Goal: Task Accomplishment & Management: Complete application form

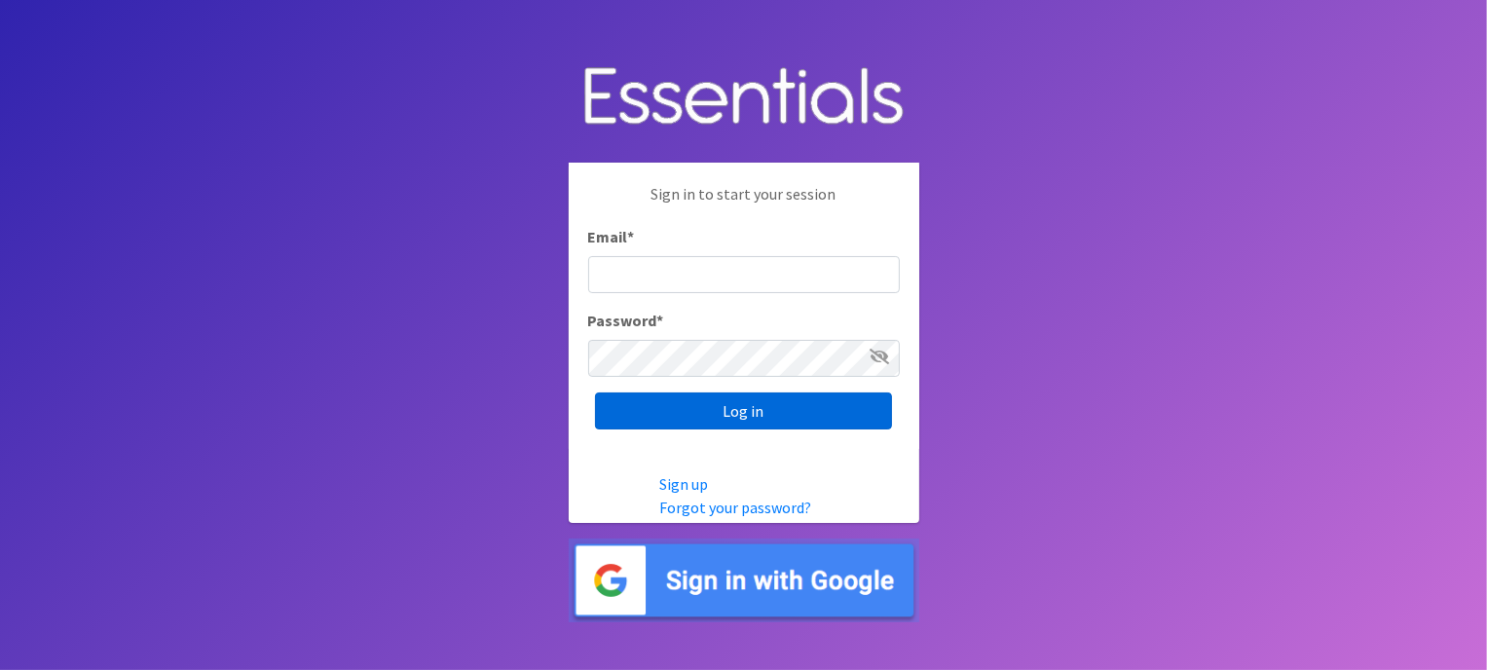
type input "[EMAIL_ADDRESS][DOMAIN_NAME]"
click at [696, 407] on input "Log in" at bounding box center [743, 410] width 297 height 37
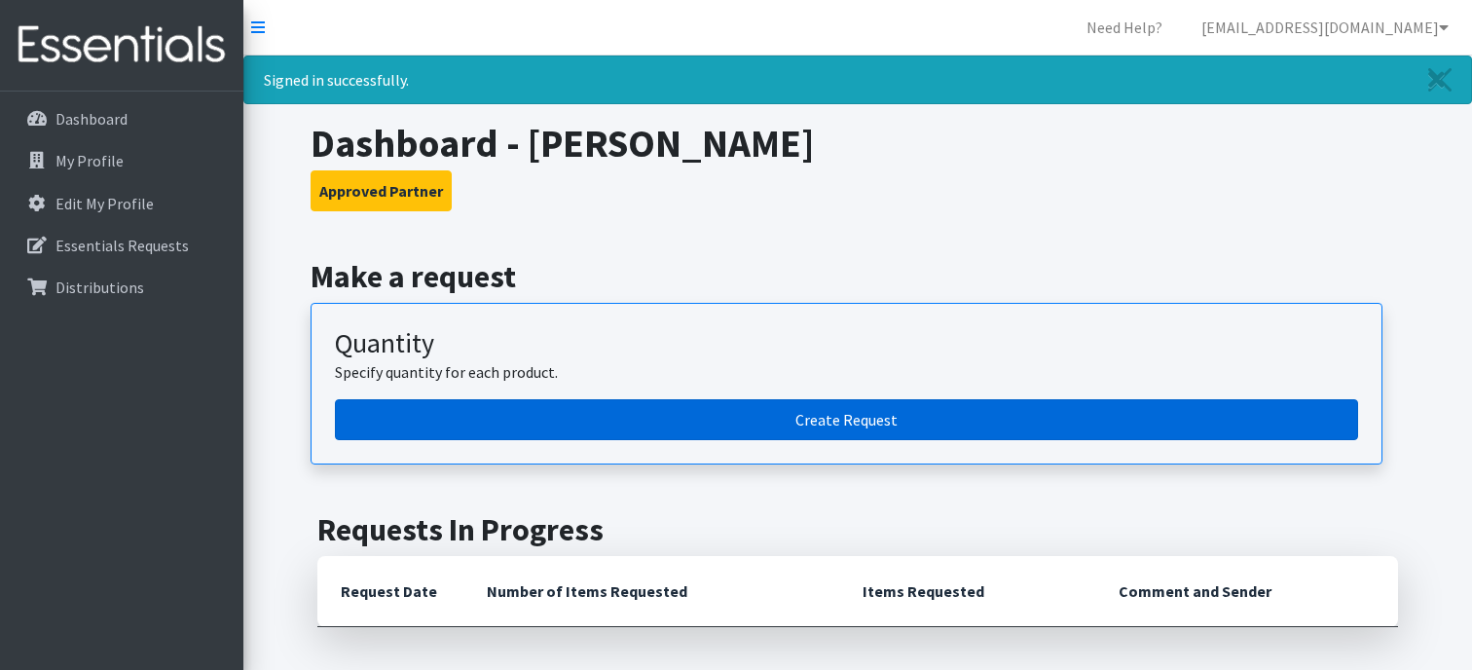
click at [694, 419] on link "Create Request" at bounding box center [846, 419] width 1023 height 41
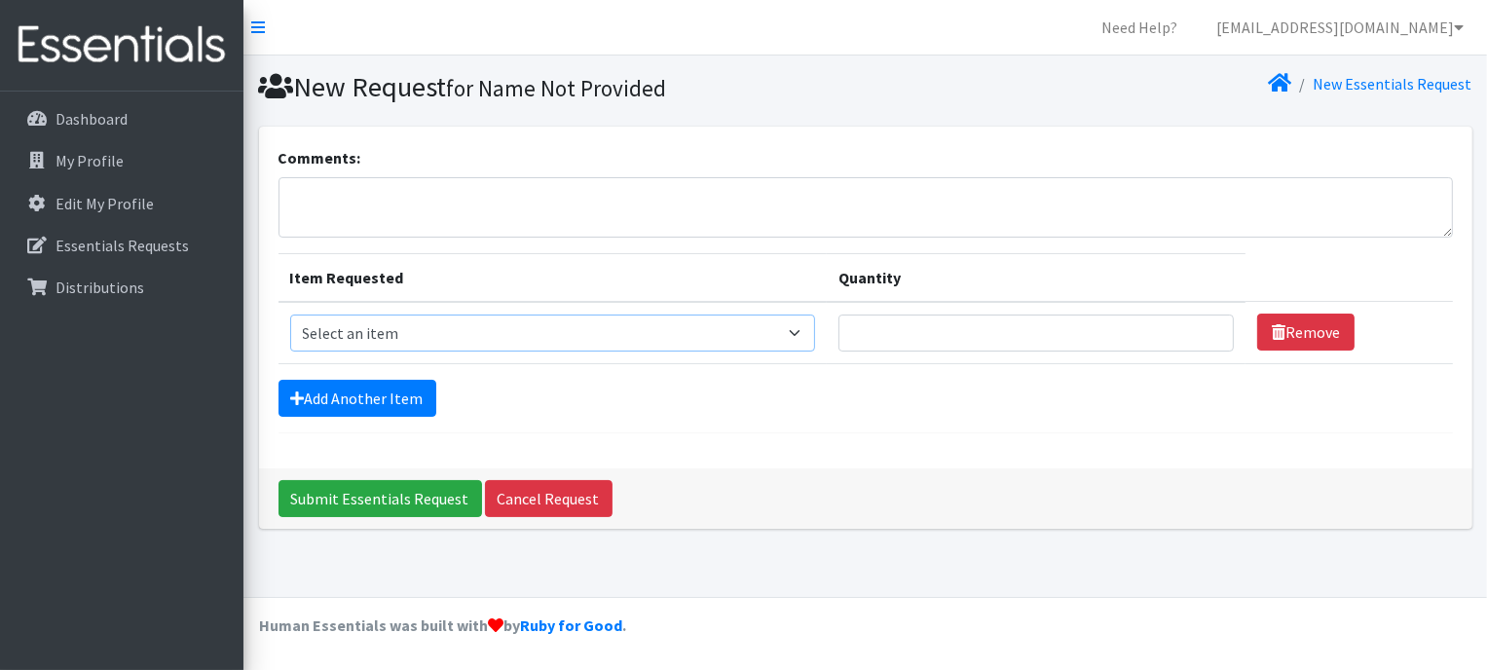
click at [702, 335] on select "Select an item Liners (Pack of 100) Makeup Bag (25) Pads 1 (Pack of 25) Pads 2 …" at bounding box center [553, 333] width 526 height 37
select select "14155"
click at [290, 315] on select "Select an item Liners (Pack of 100) Makeup Bag (25) Pads 1 (Pack of 25) Pads 2 …" at bounding box center [553, 333] width 526 height 37
click at [1204, 321] on input "1" at bounding box center [1035, 333] width 395 height 37
type input "2"
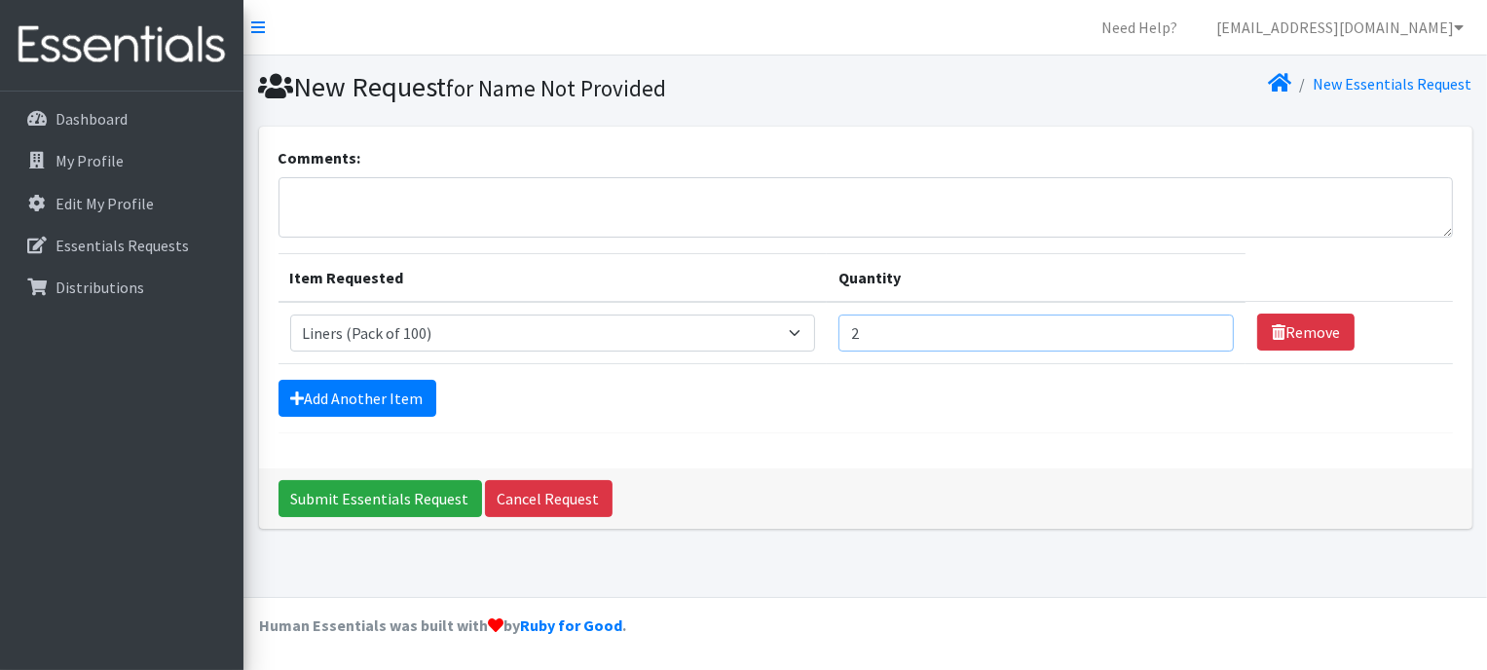
click at [1204, 321] on input "2" at bounding box center [1035, 333] width 395 height 37
click at [396, 394] on link "Add Another Item" at bounding box center [358, 398] width 158 height 37
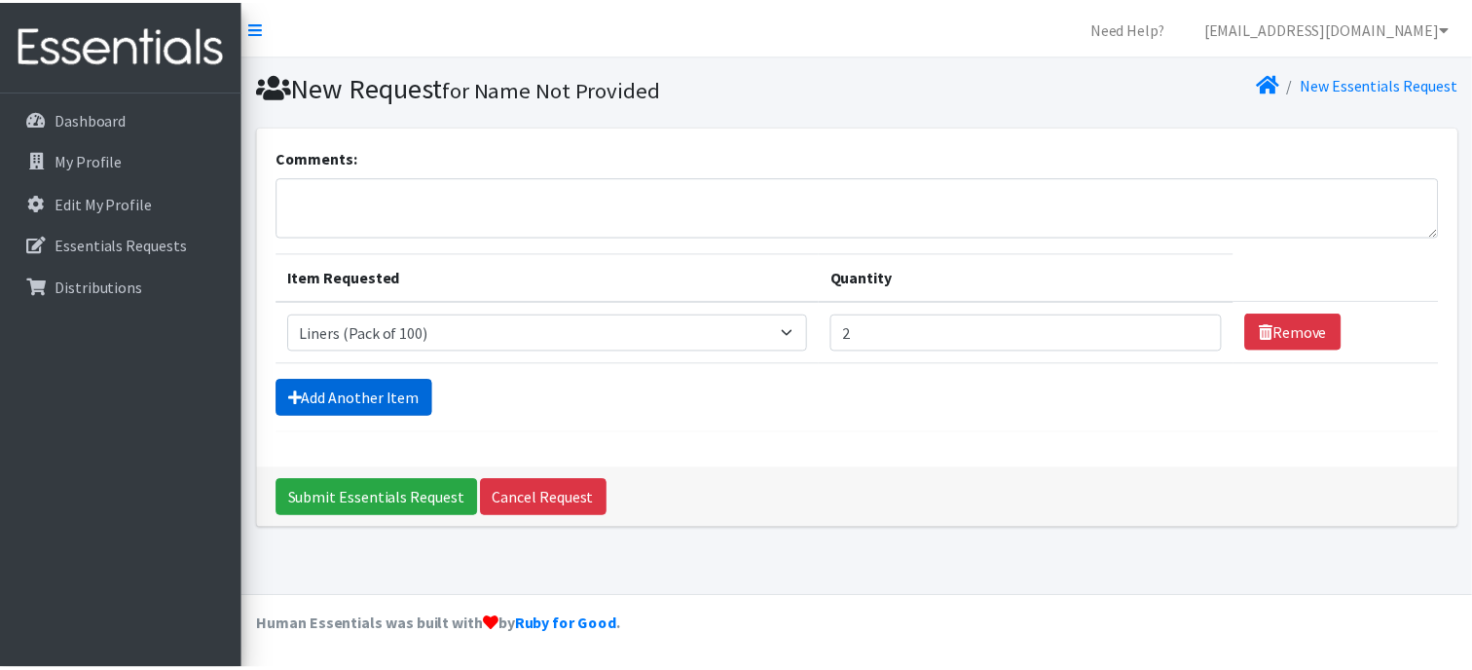
scroll to position [6, 0]
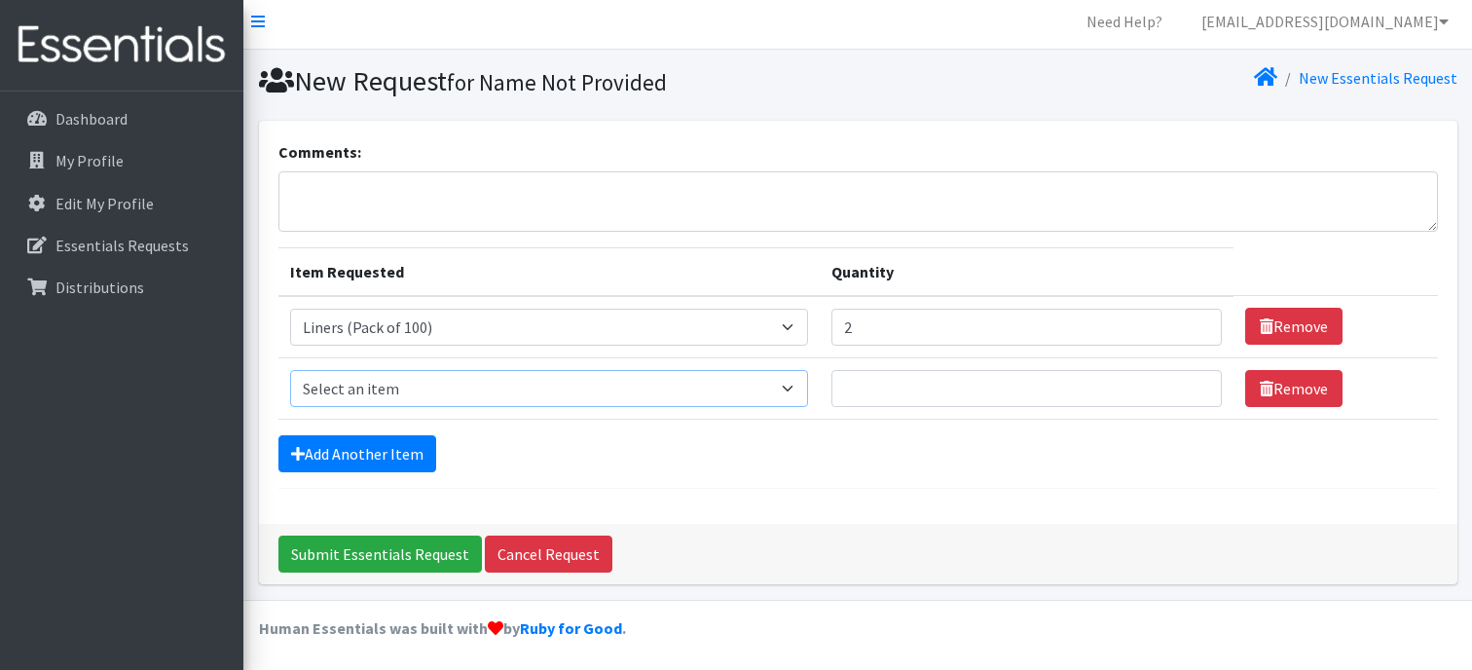
click at [502, 388] on select "Select an item Liners (Pack of 100) Makeup Bag (25) Pads 1 (Pack of 25) Pads 2 …" at bounding box center [549, 388] width 519 height 37
select select "13447"
click at [290, 370] on select "Select an item Liners (Pack of 100) Makeup Bag (25) Pads 1 (Pack of 25) Pads 2 …" at bounding box center [549, 388] width 519 height 37
click at [1192, 377] on input "1" at bounding box center [1027, 388] width 390 height 37
click at [1192, 377] on input "2" at bounding box center [1027, 388] width 390 height 37
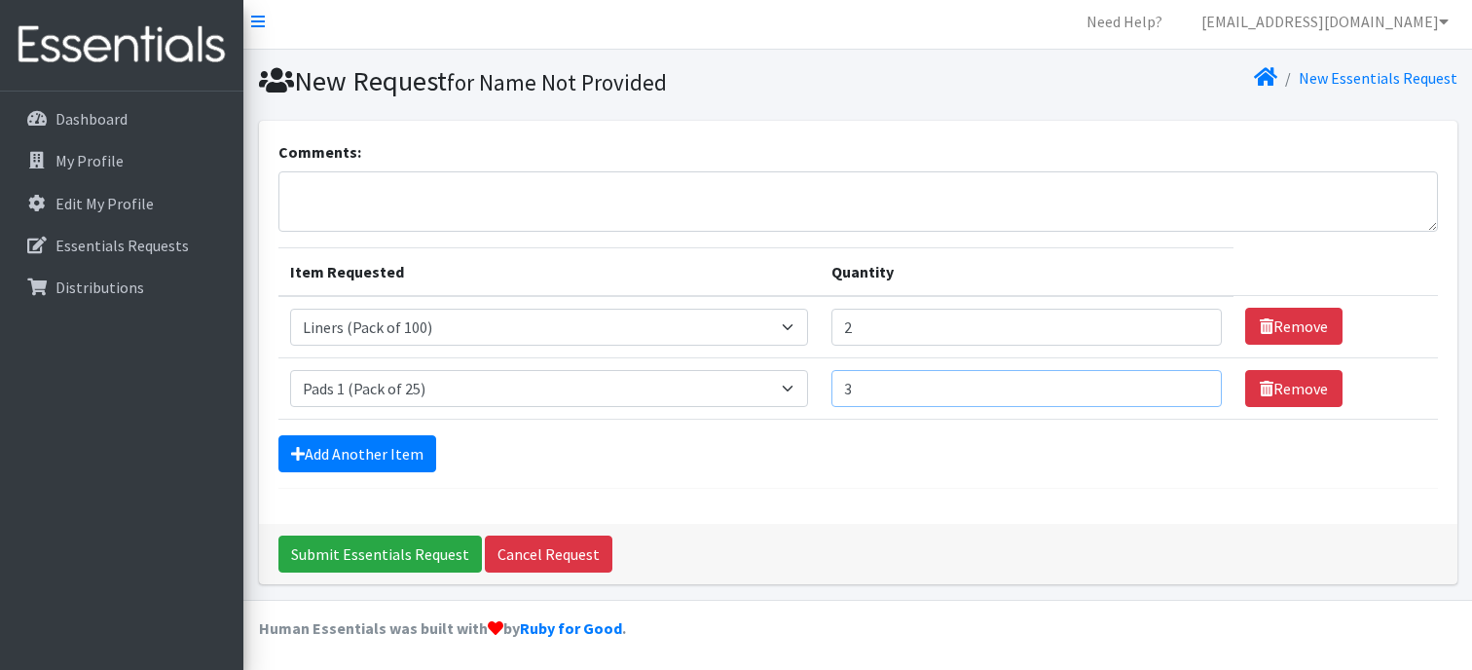
click at [1192, 377] on input "3" at bounding box center [1027, 388] width 390 height 37
type input "4"
click at [1192, 377] on input "4" at bounding box center [1027, 388] width 390 height 37
click at [376, 445] on link "Add Another Item" at bounding box center [358, 453] width 158 height 37
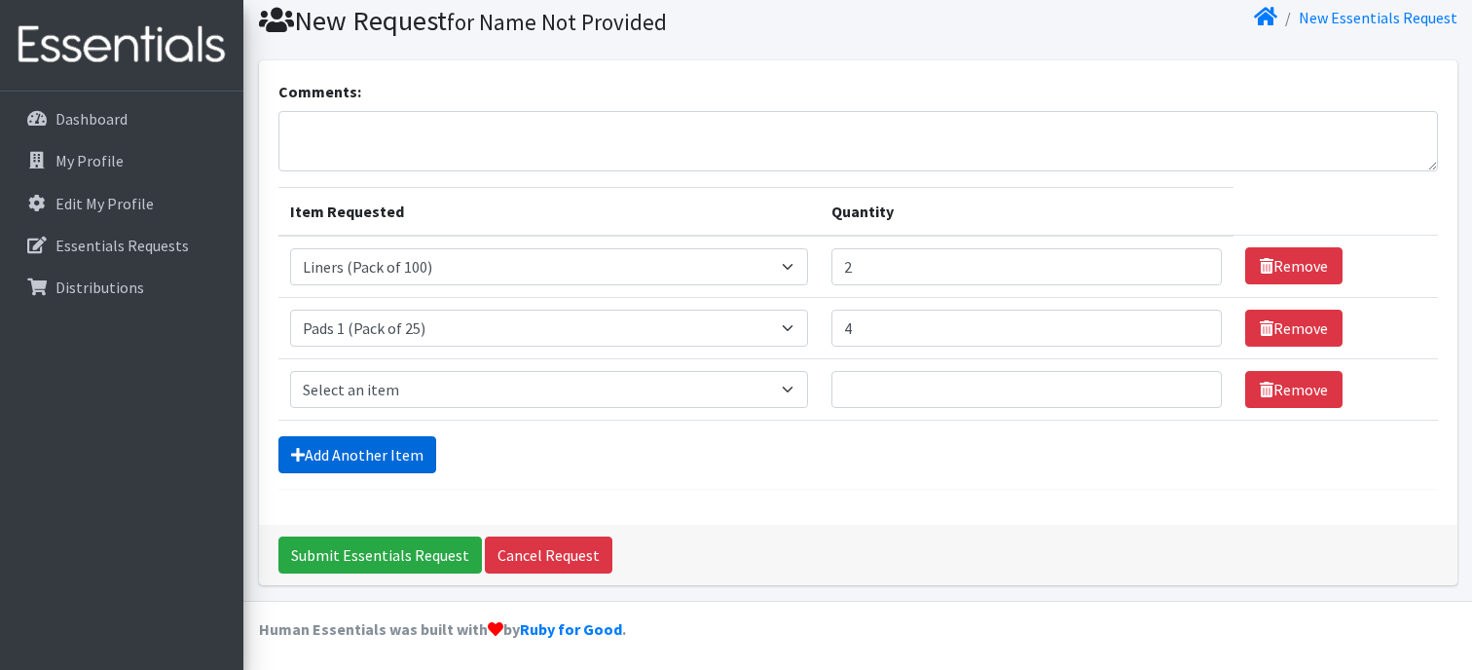
scroll to position [66, 0]
click at [386, 380] on select "Select an item Liners (Pack of 100) Makeup Bag (25) Pads 1 (Pack of 25) Pads 2 …" at bounding box center [549, 389] width 519 height 37
select select "13532"
click at [290, 371] on select "Select an item Liners (Pack of 100) Makeup Bag (25) Pads 1 (Pack of 25) Pads 2 …" at bounding box center [549, 389] width 519 height 37
click at [1189, 378] on input "1" at bounding box center [1027, 389] width 390 height 37
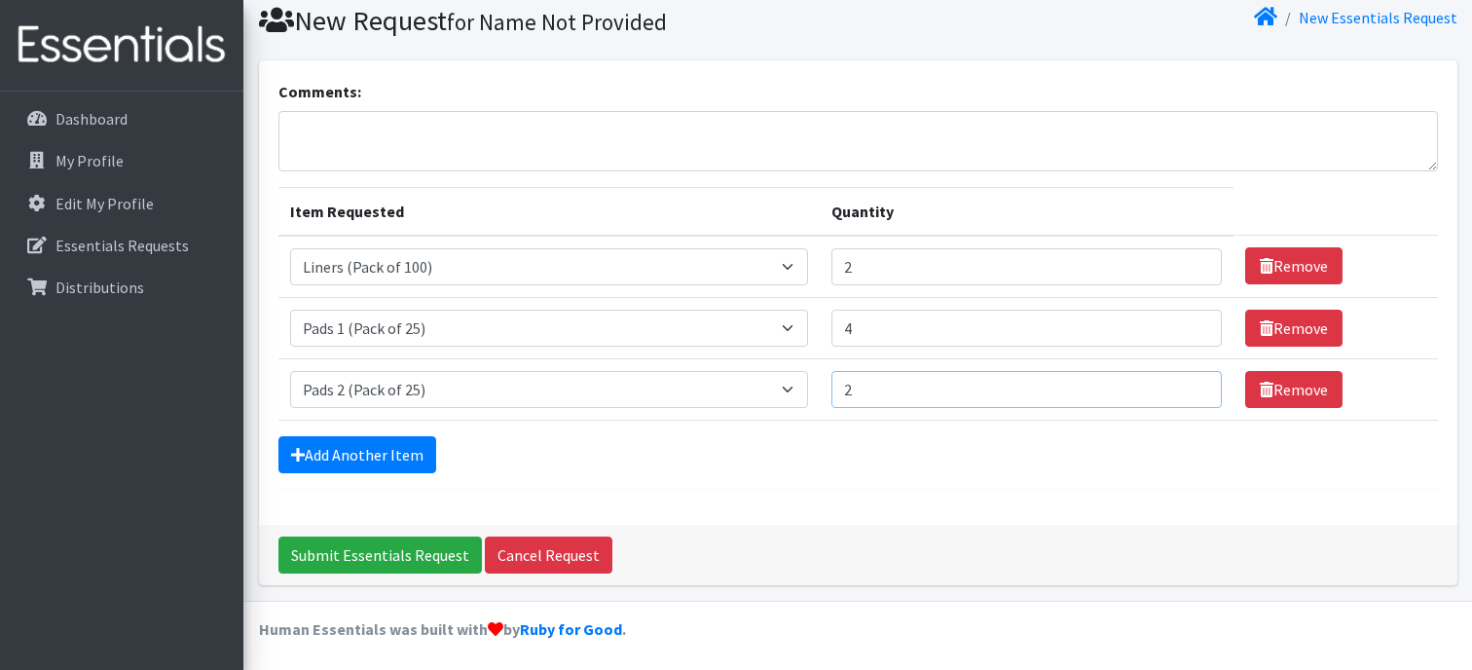
click at [1189, 378] on input "2" at bounding box center [1027, 389] width 390 height 37
click at [1189, 378] on input "3" at bounding box center [1027, 389] width 390 height 37
type input "4"
click at [1189, 378] on input "4" at bounding box center [1027, 389] width 390 height 37
click at [361, 448] on link "Add Another Item" at bounding box center [358, 454] width 158 height 37
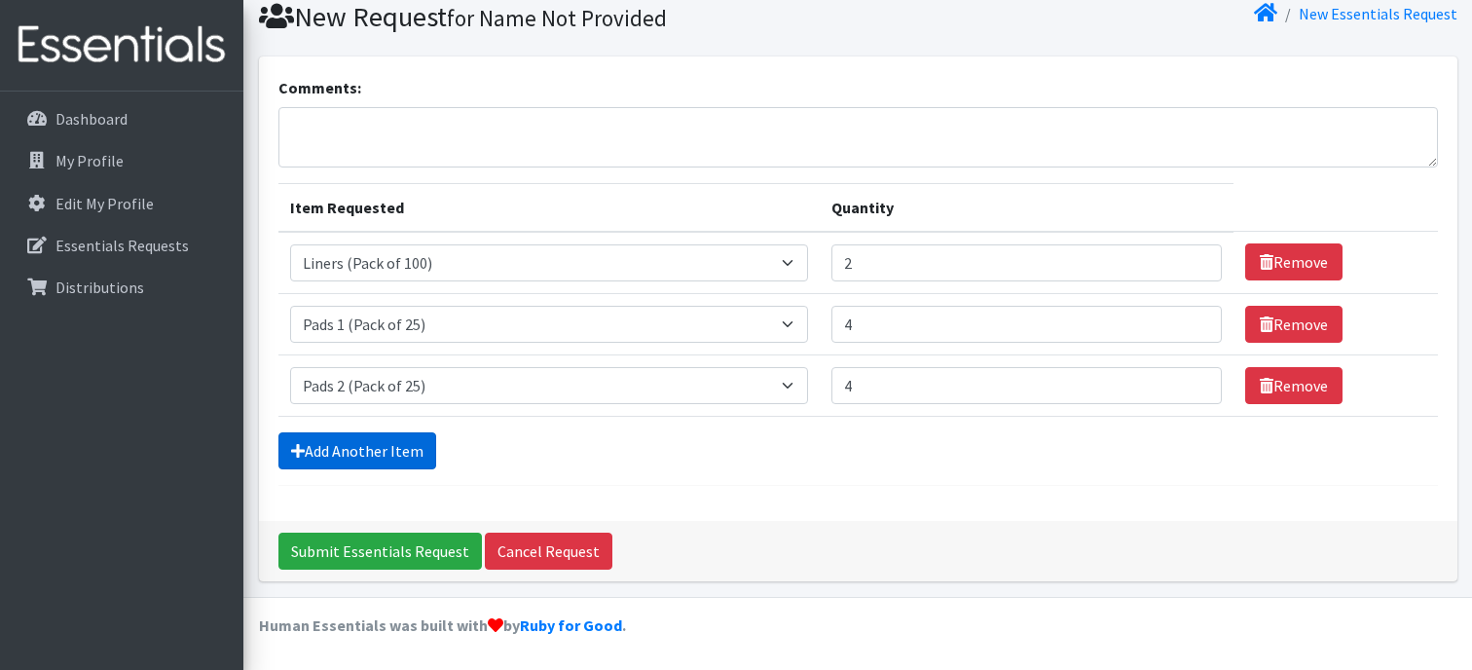
scroll to position [129, 0]
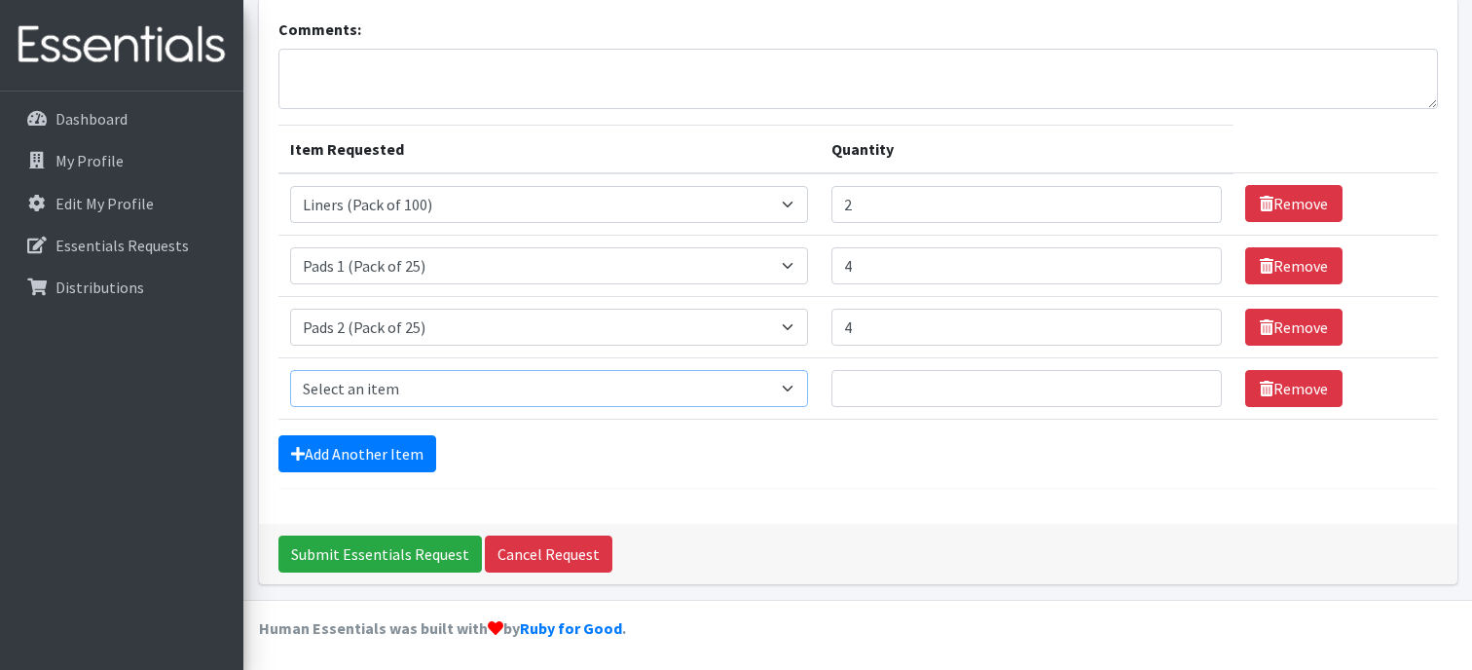
click at [370, 377] on select "Select an item Liners (Pack of 100) Makeup Bag (25) Pads 1 (Pack of 25) Pads 2 …" at bounding box center [549, 388] width 519 height 37
select select "13533"
click at [290, 370] on select "Select an item Liners (Pack of 100) Makeup Bag (25) Pads 1 (Pack of 25) Pads 2 …" at bounding box center [549, 388] width 519 height 37
click at [1191, 378] on input "1" at bounding box center [1027, 388] width 390 height 37
type input "2"
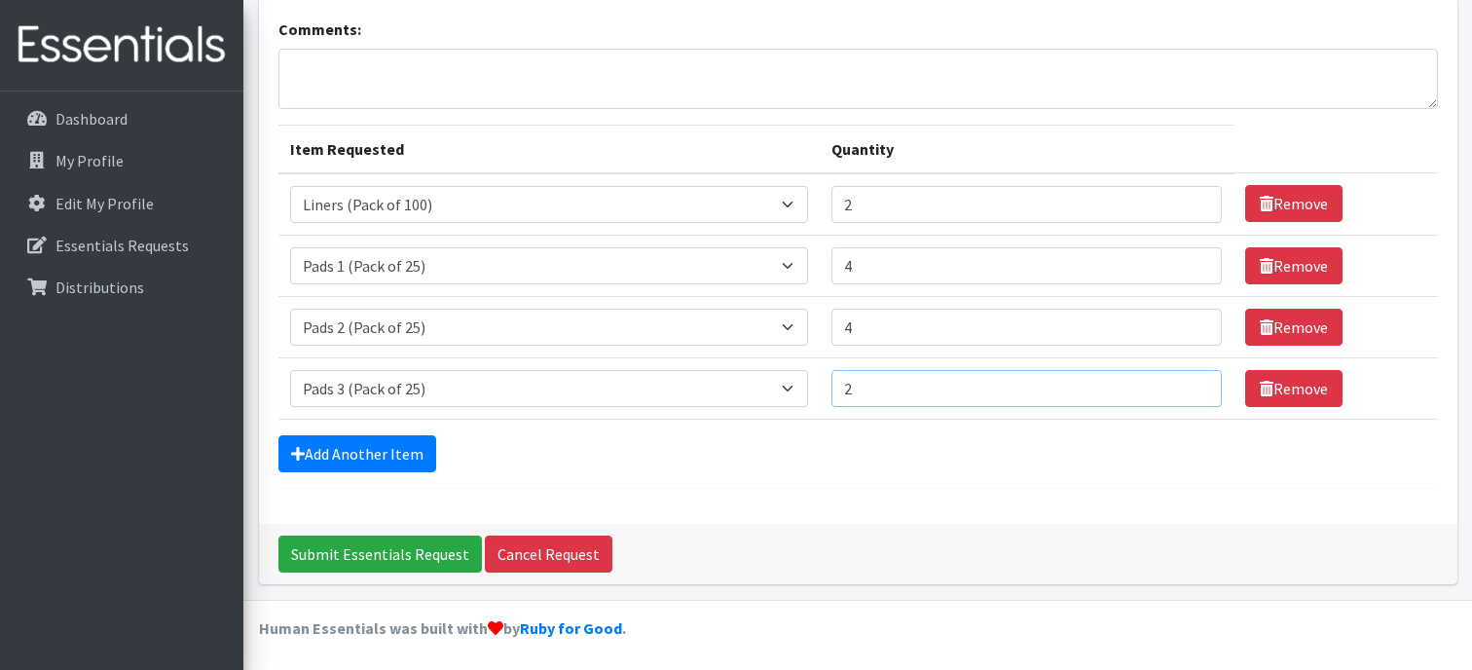
click at [1191, 378] on input "2" at bounding box center [1027, 388] width 390 height 37
click at [312, 453] on link "Add Another Item" at bounding box center [358, 453] width 158 height 37
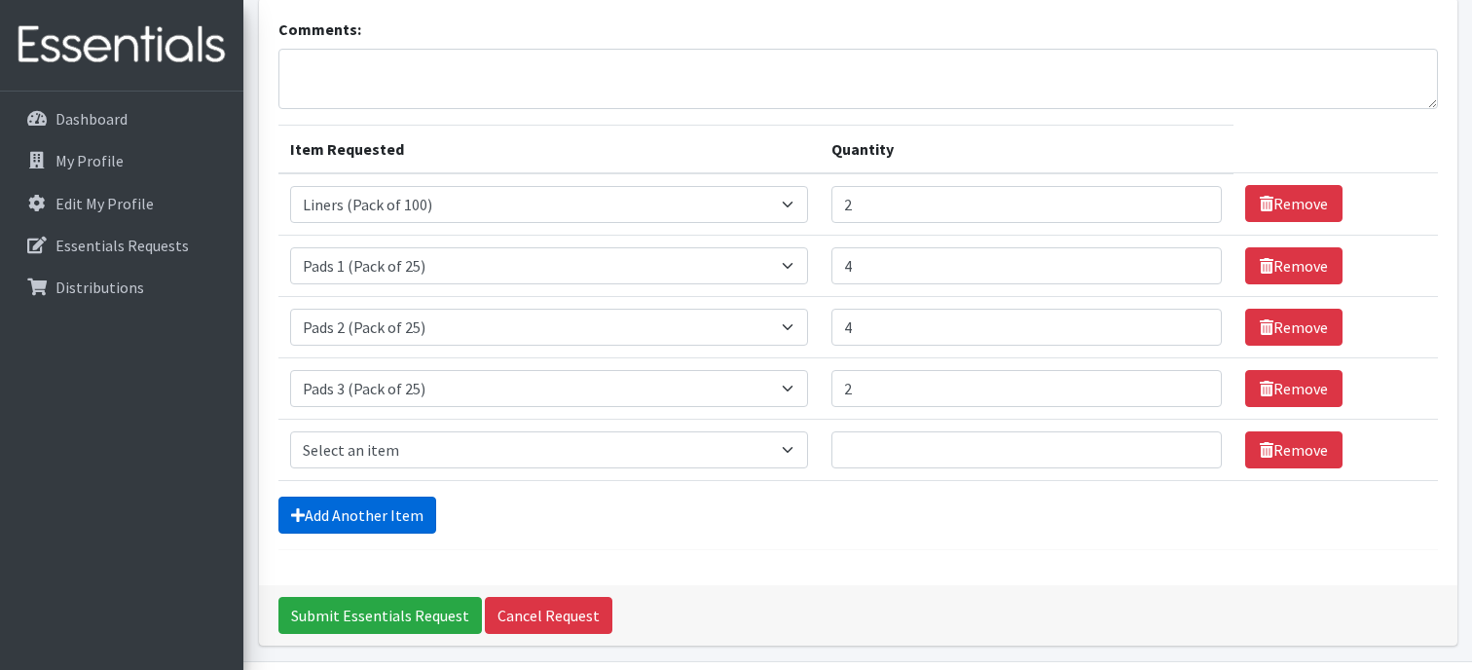
scroll to position [189, 0]
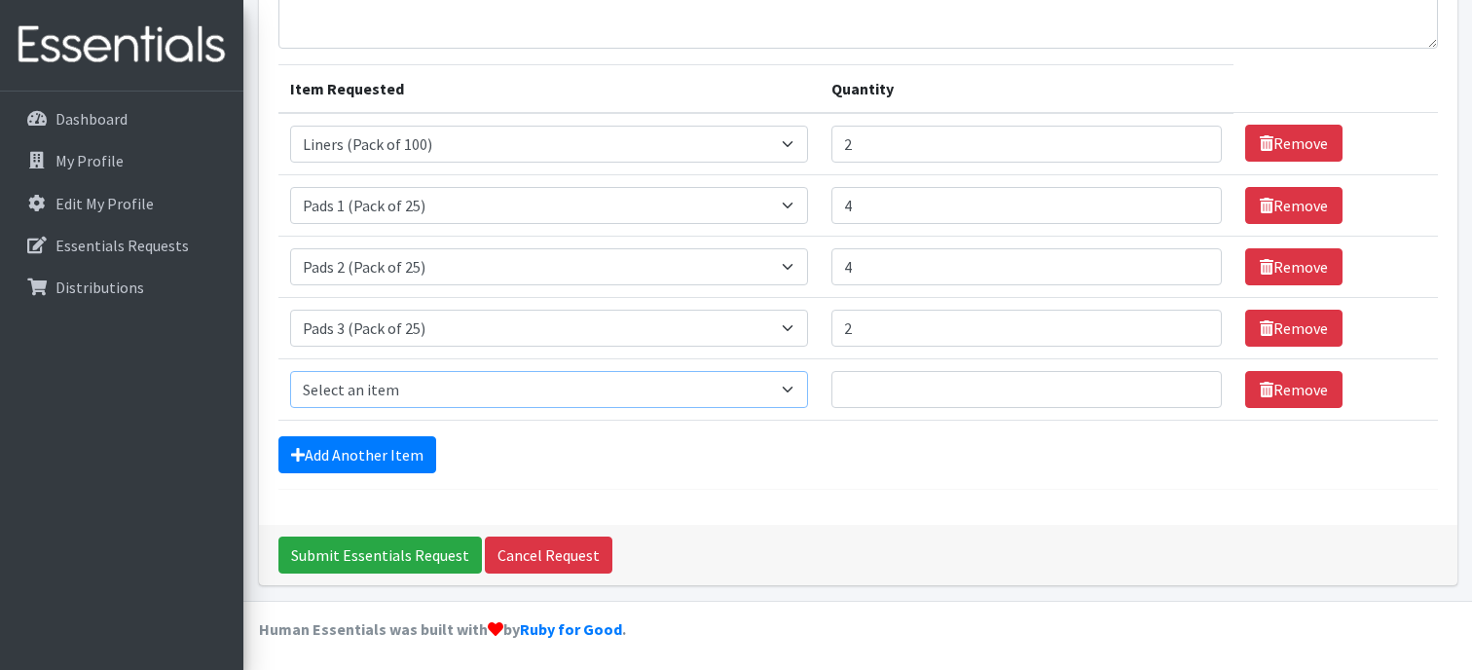
click at [362, 392] on select "Select an item Liners (Pack of 100) Makeup Bag (25) Pads 1 (Pack of 25) Pads 2 …" at bounding box center [549, 389] width 519 height 37
select select "13534"
click at [290, 371] on select "Select an item Liners (Pack of 100) Makeup Bag (25) Pads 1 (Pack of 25) Pads 2 …" at bounding box center [549, 389] width 519 height 37
click at [1192, 377] on input "1" at bounding box center [1027, 389] width 390 height 37
type input "2"
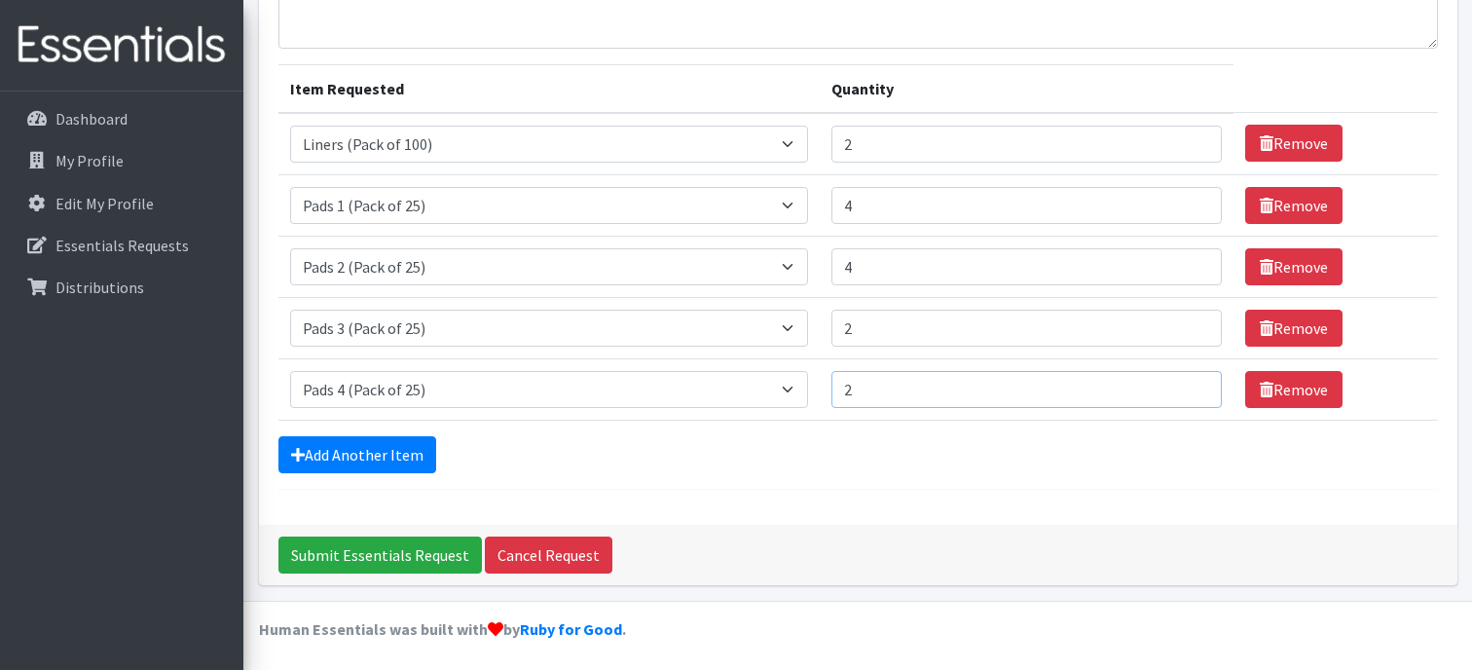
click at [1192, 377] on input "2" at bounding box center [1027, 389] width 390 height 37
click at [341, 454] on link "Add Another Item" at bounding box center [358, 454] width 158 height 37
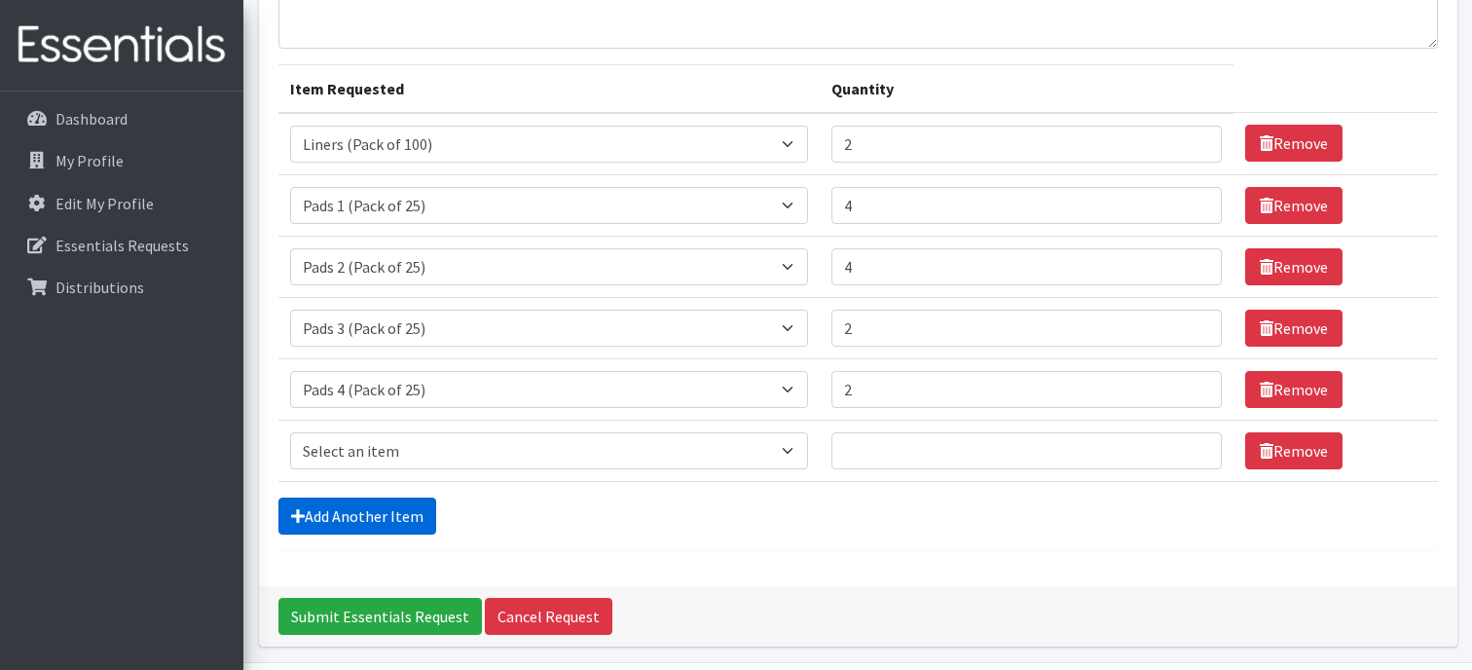
scroll to position [250, 0]
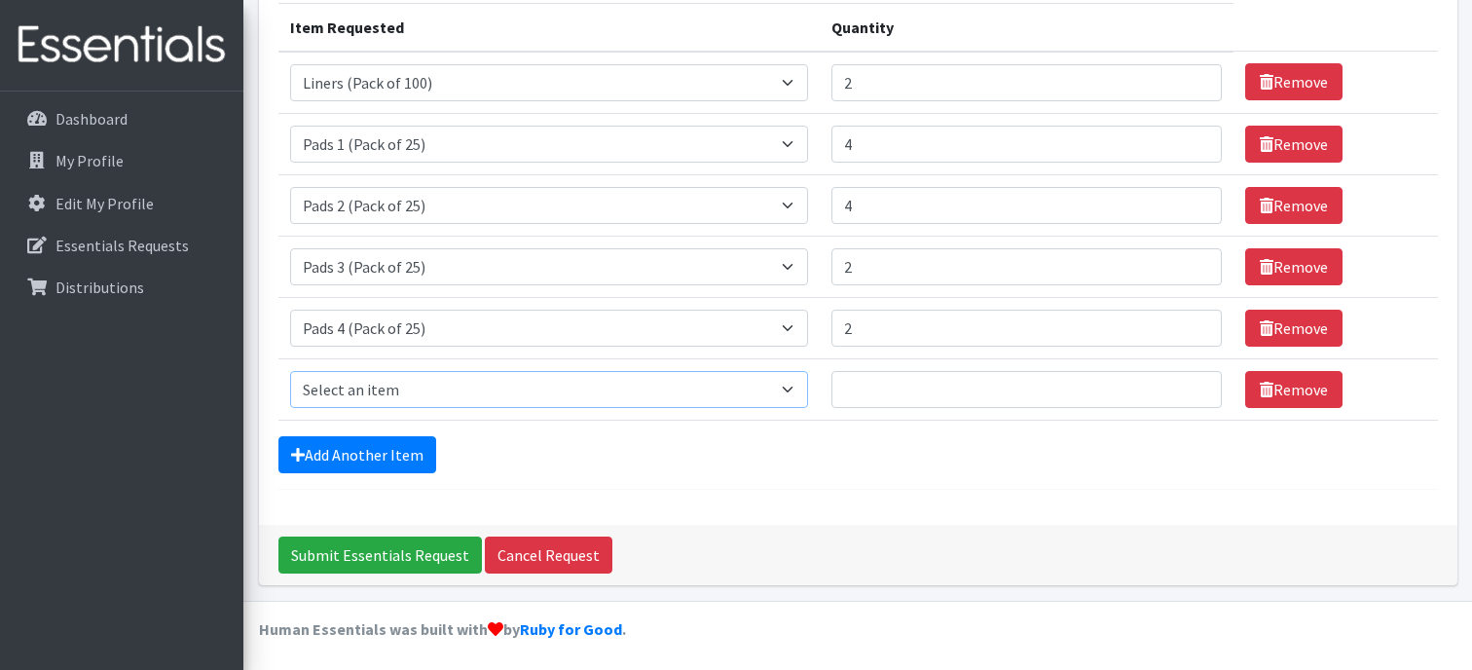
click at [409, 384] on select "Select an item Liners (Pack of 100) Makeup Bag (25) Pads 1 (Pack of 25) Pads 2 …" at bounding box center [549, 389] width 519 height 37
select select "13530"
click at [290, 371] on select "Select an item Liners (Pack of 100) Makeup Bag (25) Pads 1 (Pack of 25) Pads 2 …" at bounding box center [549, 389] width 519 height 37
click at [1191, 381] on input "1" at bounding box center [1027, 389] width 390 height 37
click at [1191, 381] on input "2" at bounding box center [1027, 389] width 390 height 37
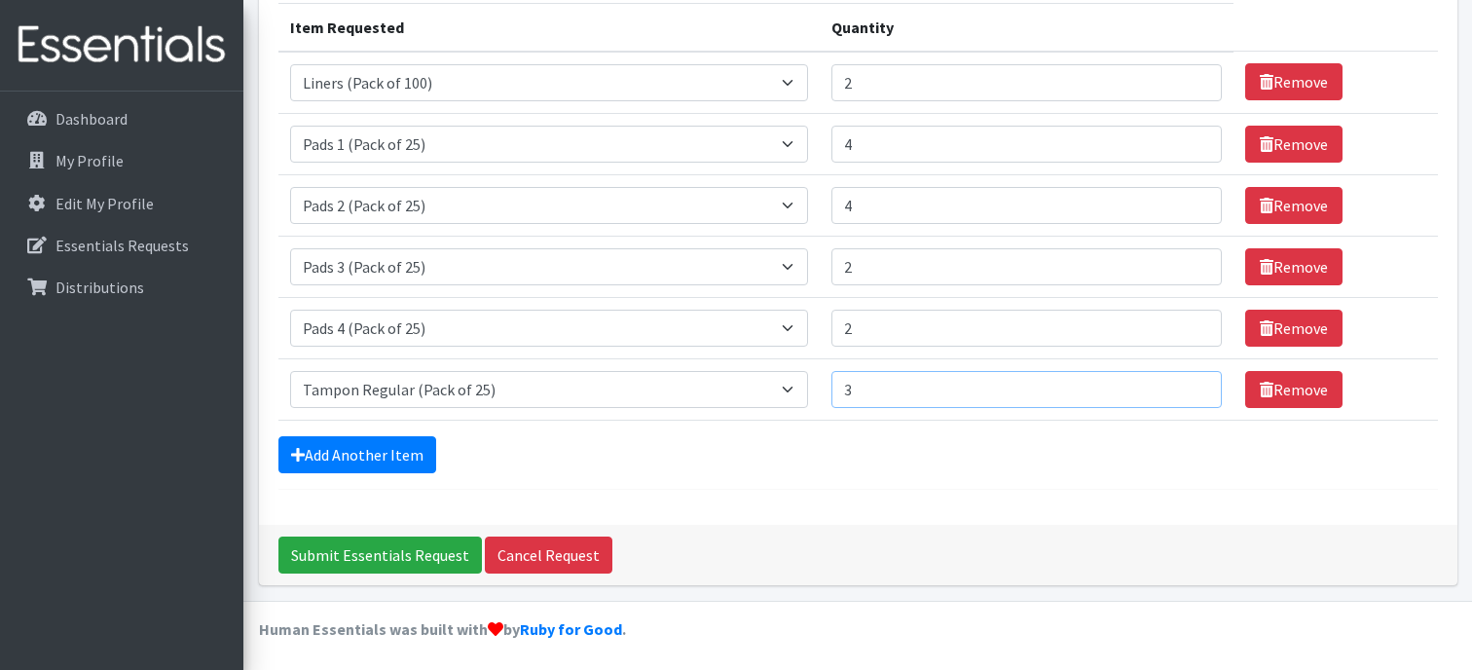
click at [1191, 381] on input "3" at bounding box center [1027, 389] width 390 height 37
type input "4"
click at [1191, 381] on input "4" at bounding box center [1027, 389] width 390 height 37
click at [394, 552] on input "Submit Essentials Request" at bounding box center [381, 555] width 204 height 37
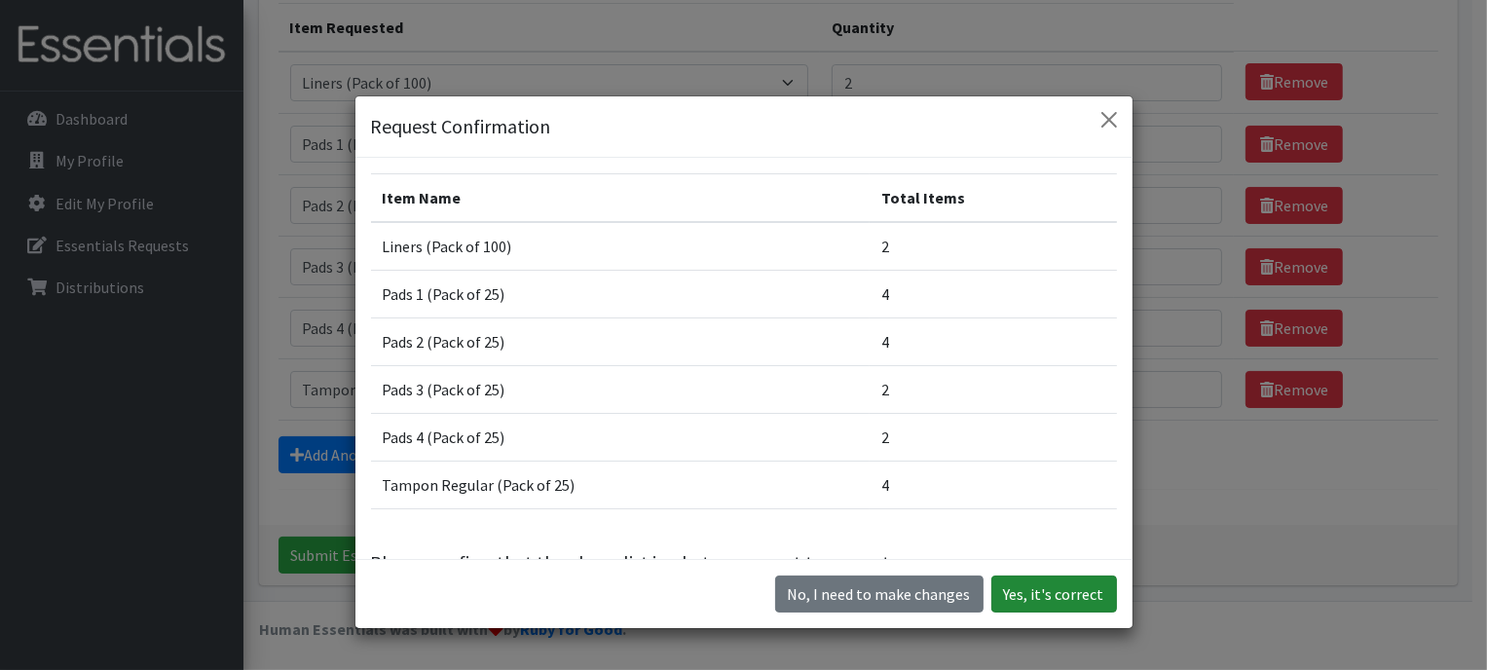
click at [1030, 593] on button "Yes, it's correct" at bounding box center [1054, 594] width 126 height 37
